Goal: Information Seeking & Learning: Learn about a topic

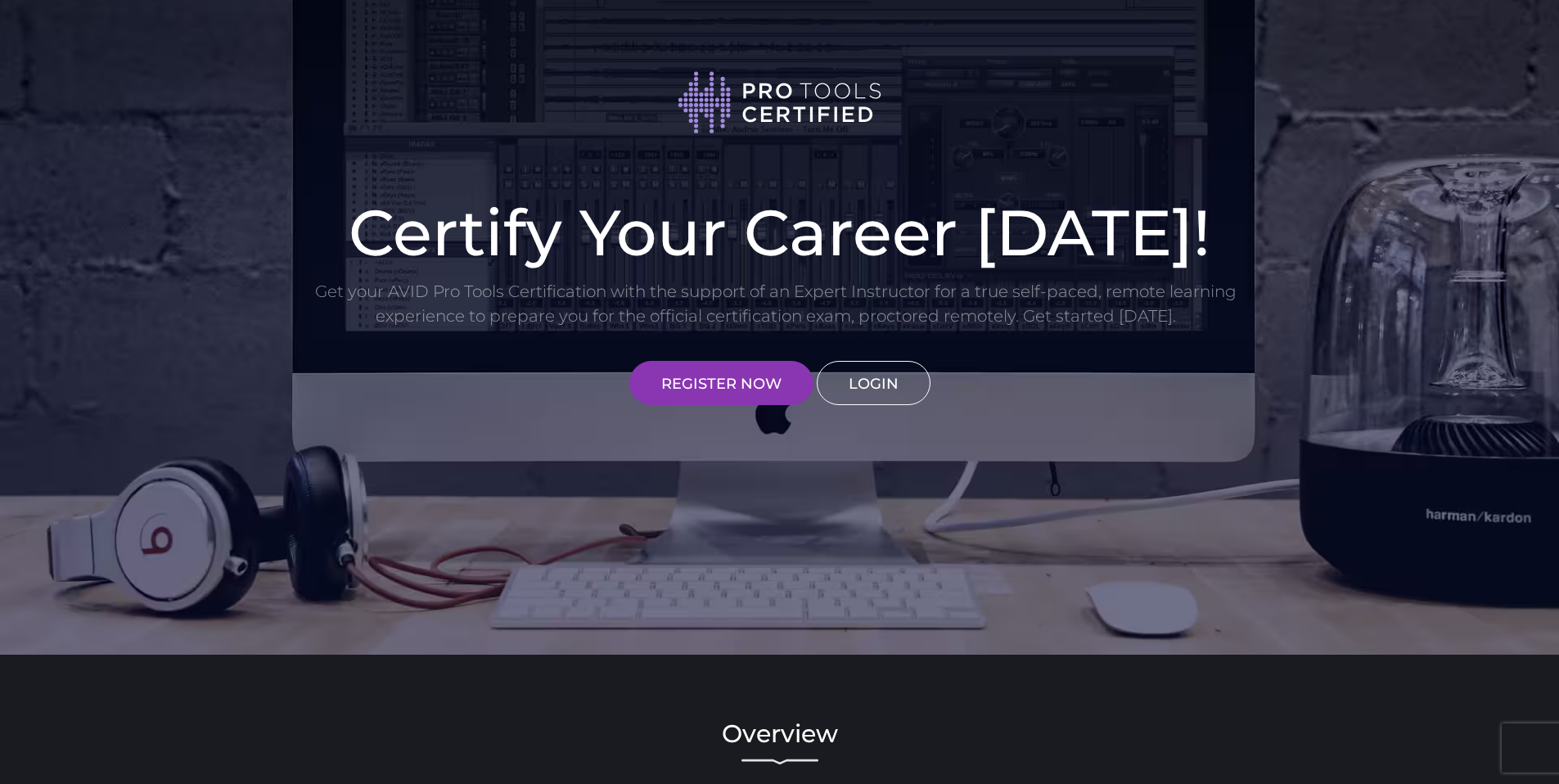
click at [866, 391] on link "LOGIN" at bounding box center [873, 383] width 114 height 44
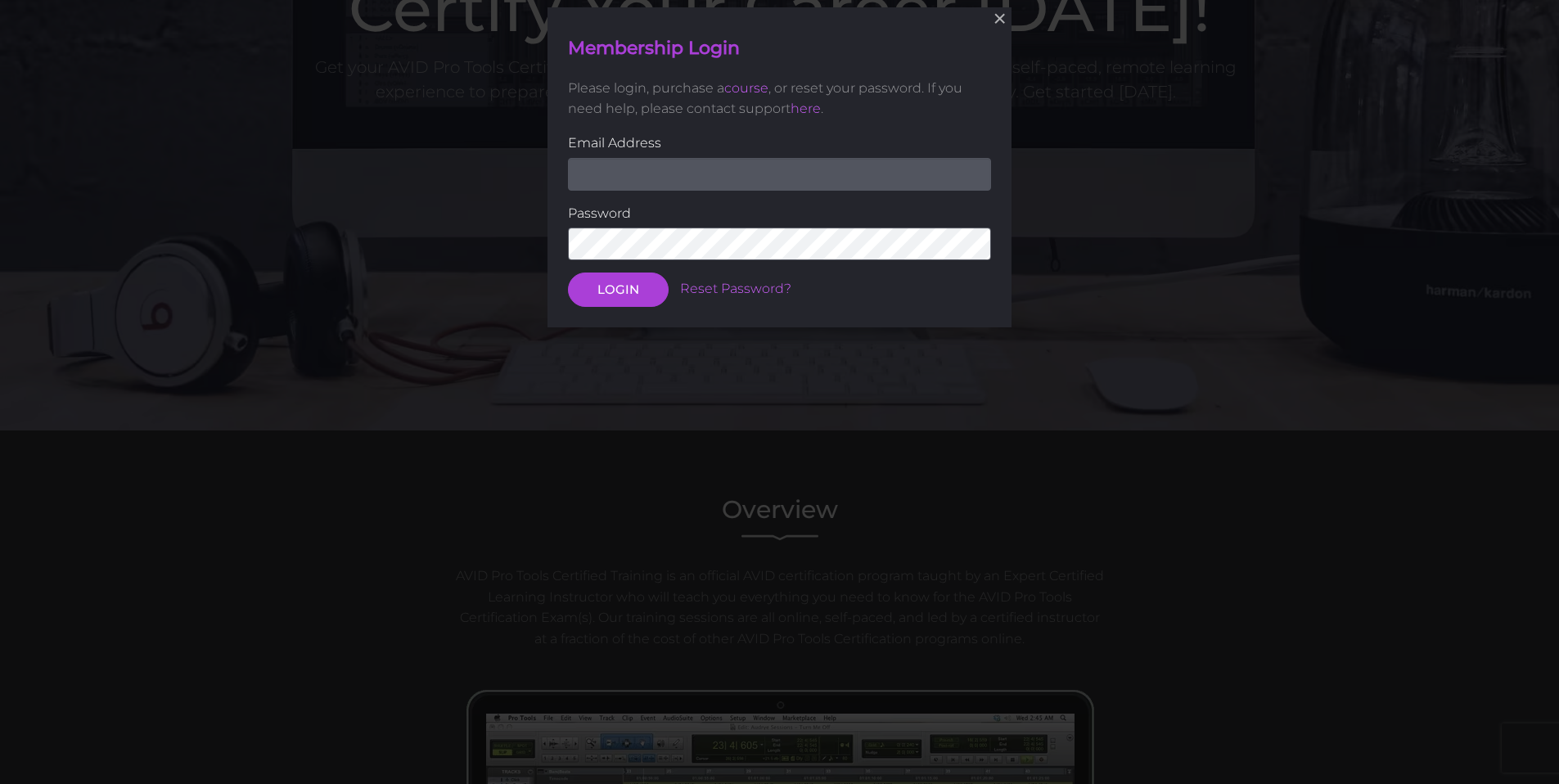
scroll to position [226, 0]
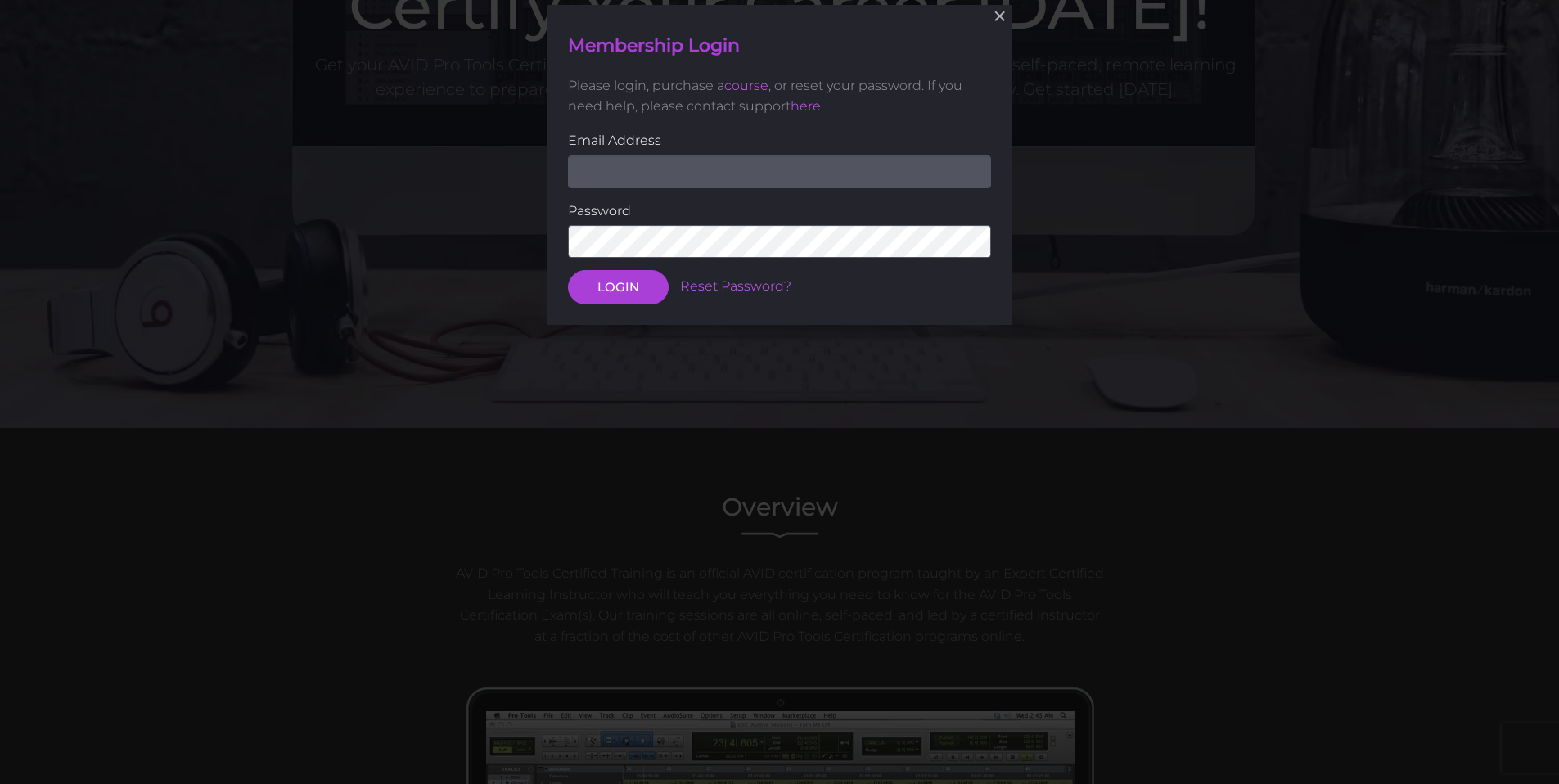
click at [802, 185] on input "email" at bounding box center [779, 171] width 423 height 32
click at [568, 270] on button "LOGIN" at bounding box center [618, 287] width 101 height 34
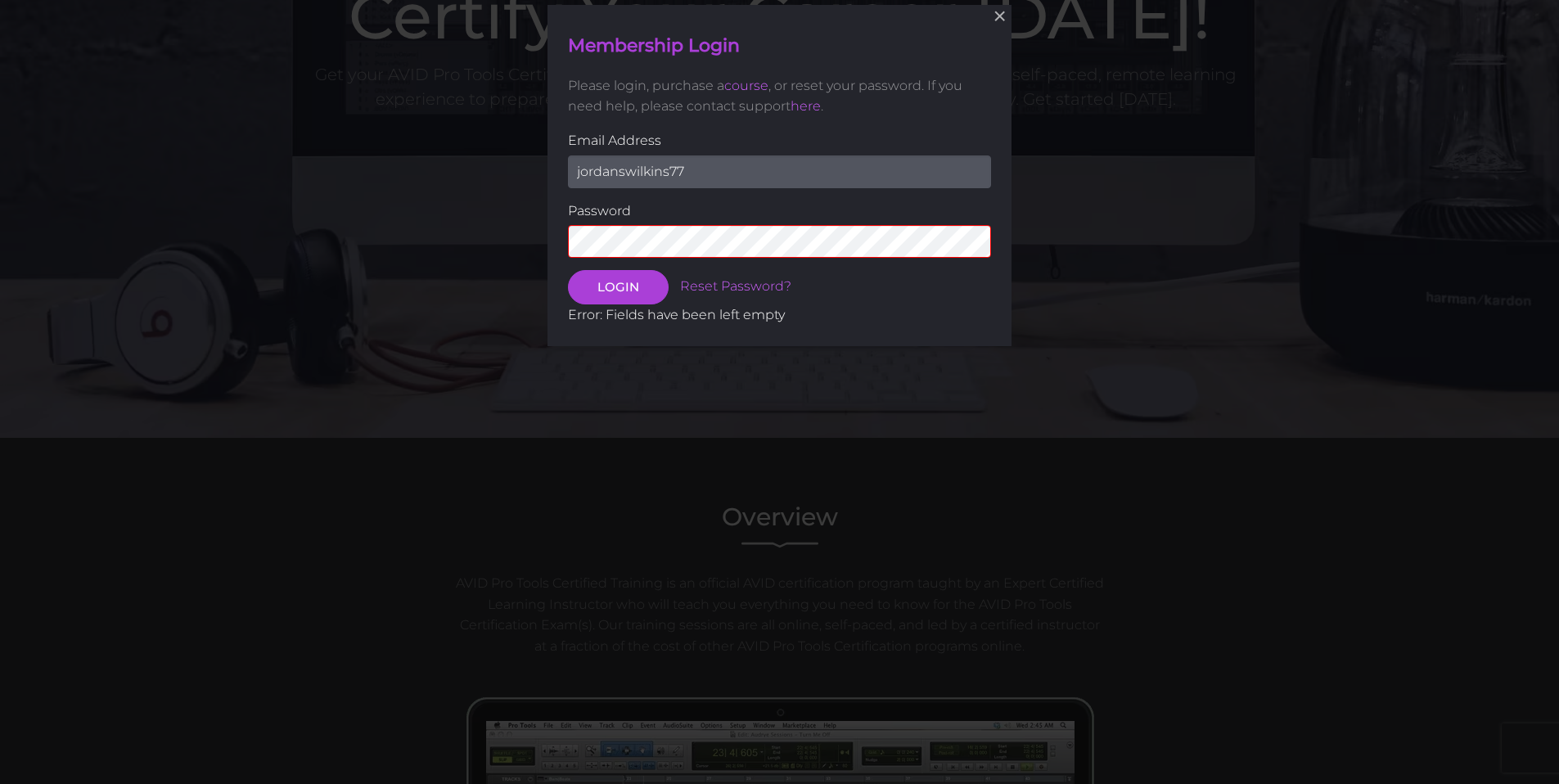
click at [807, 179] on input "jordanswilkins77" at bounding box center [779, 171] width 423 height 32
type input "jordanswilkins77@gmail.com"
click at [651, 286] on button "LOGIN" at bounding box center [618, 286] width 101 height 34
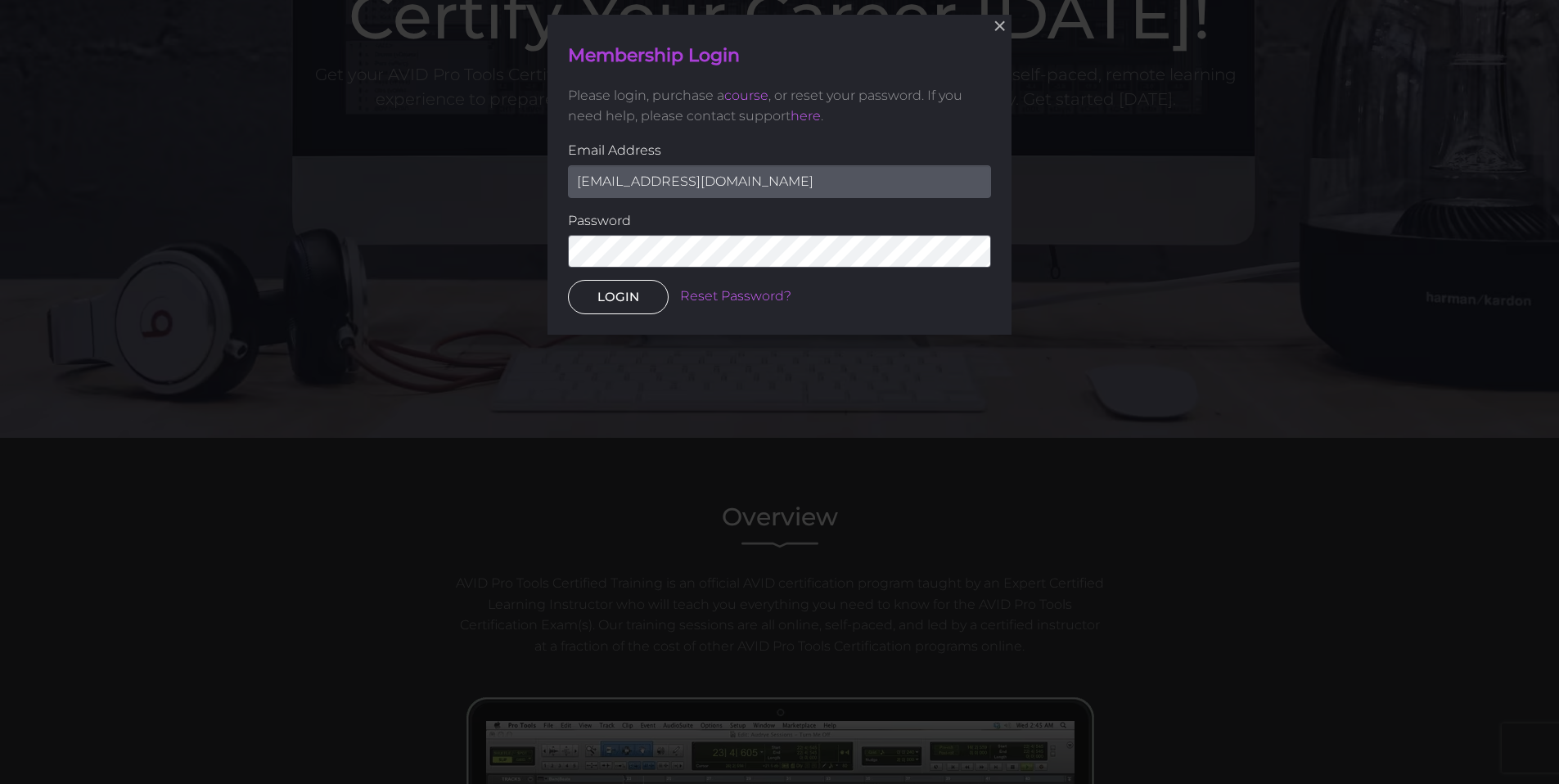
scroll to position [226, 0]
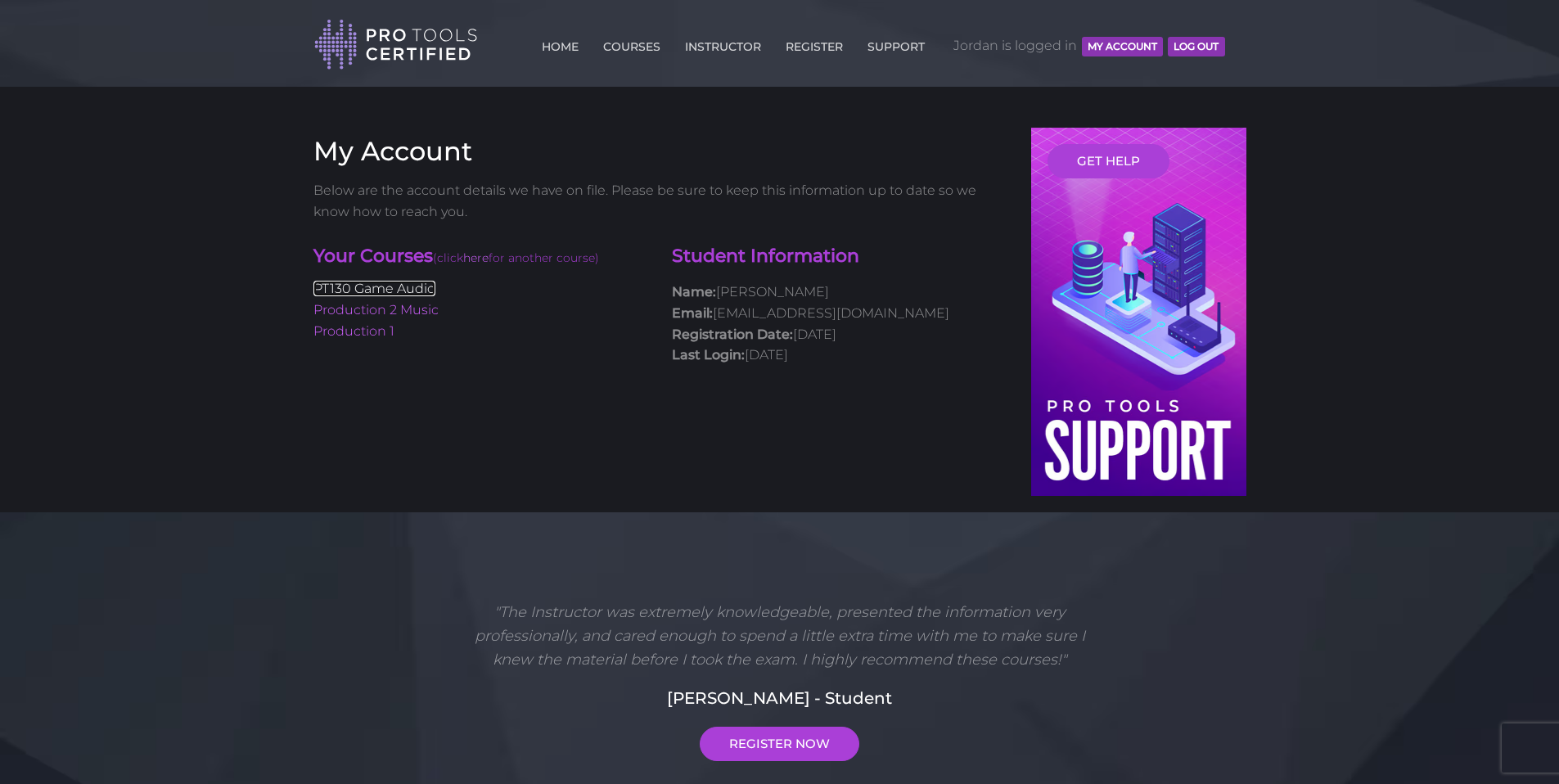
click at [398, 288] on link "PT130 Game Audio" at bounding box center [375, 288] width 122 height 16
click at [370, 293] on link "PT130 Game Audio" at bounding box center [375, 288] width 122 height 16
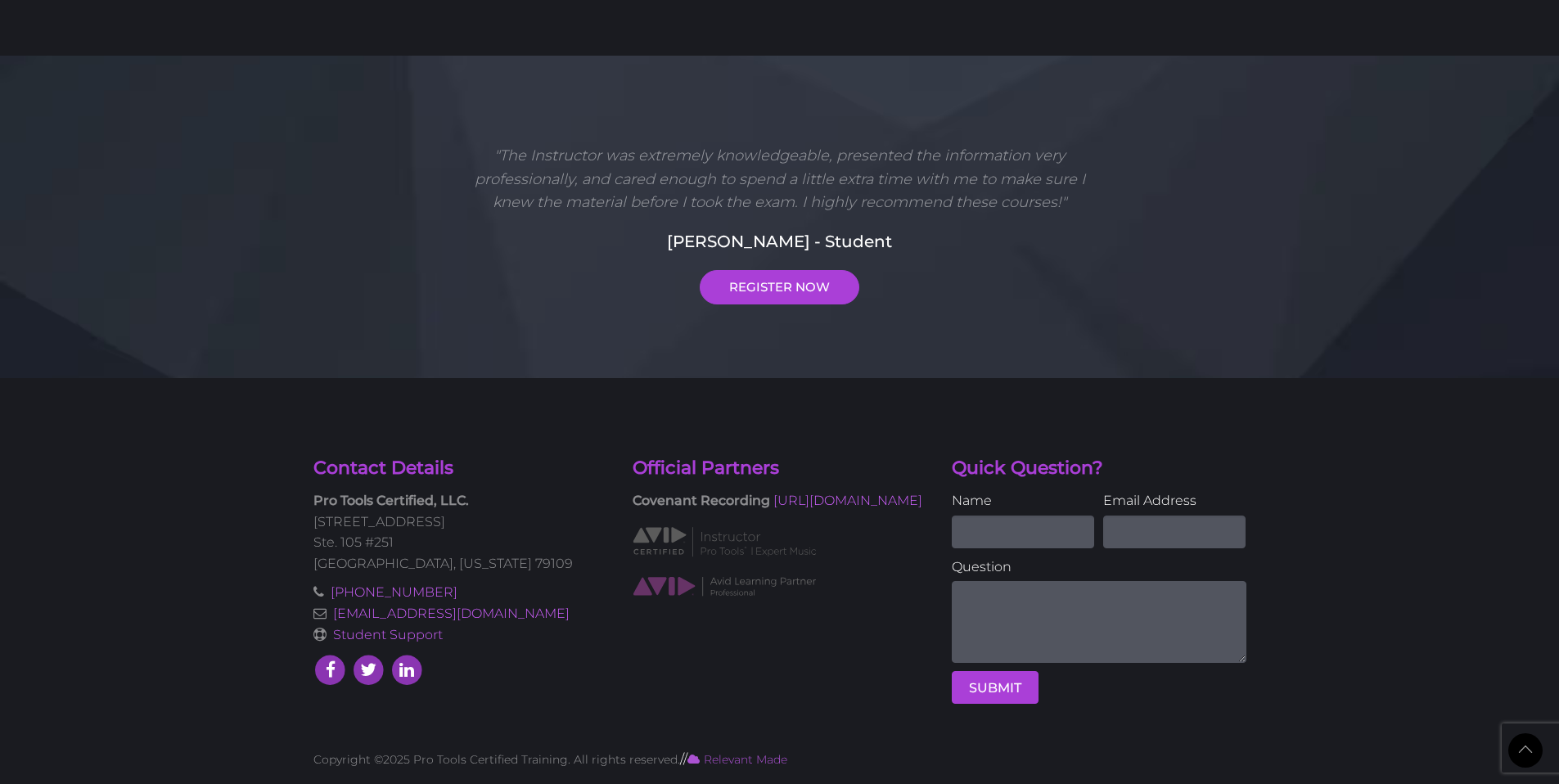
scroll to position [2756, 0]
